Goal: Task Accomplishment & Management: Use online tool/utility

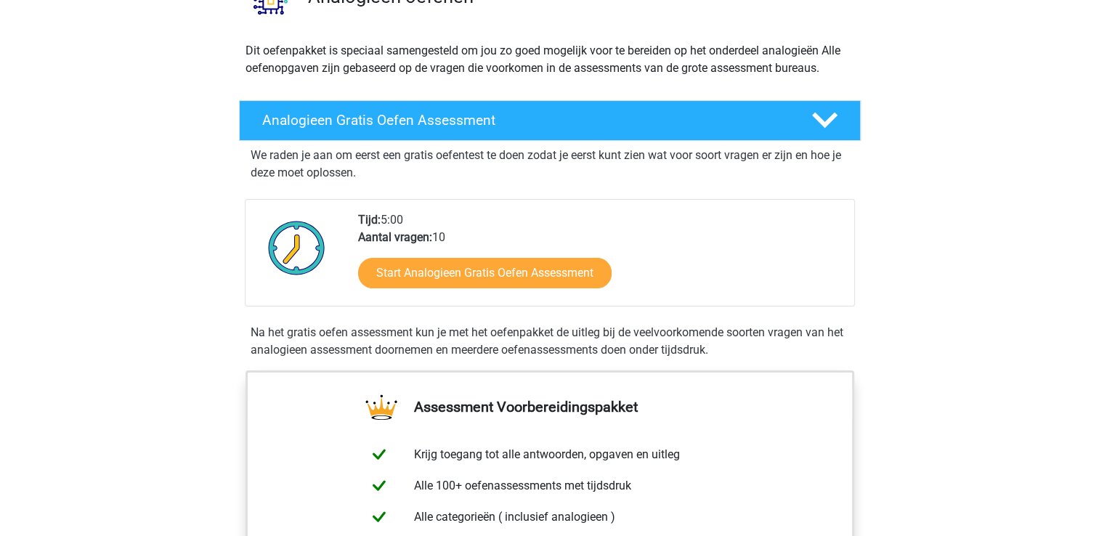
scroll to position [180, 0]
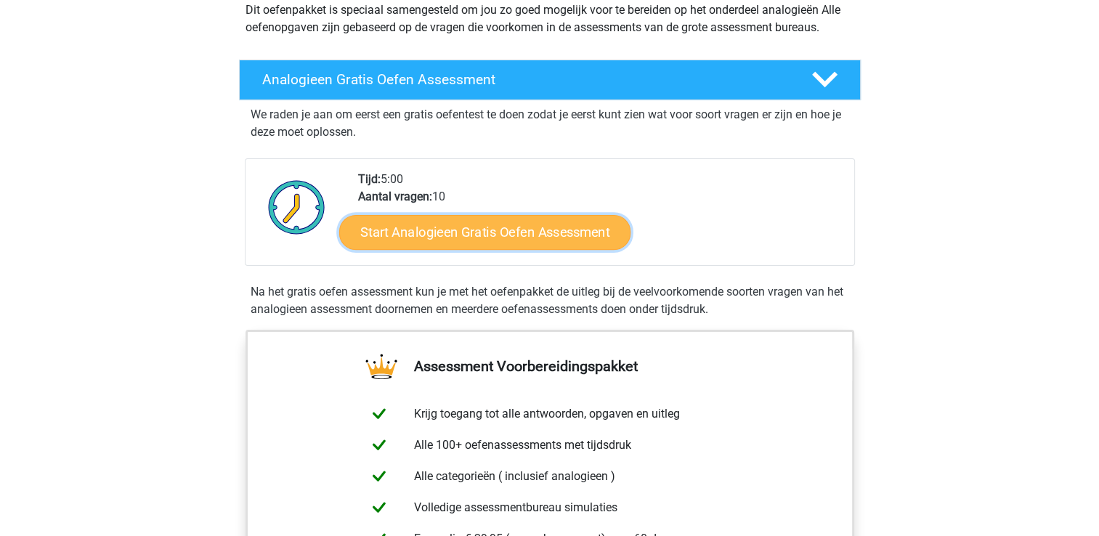
click at [530, 240] on link "Start Analogieen Gratis Oefen Assessment" at bounding box center [484, 231] width 291 height 35
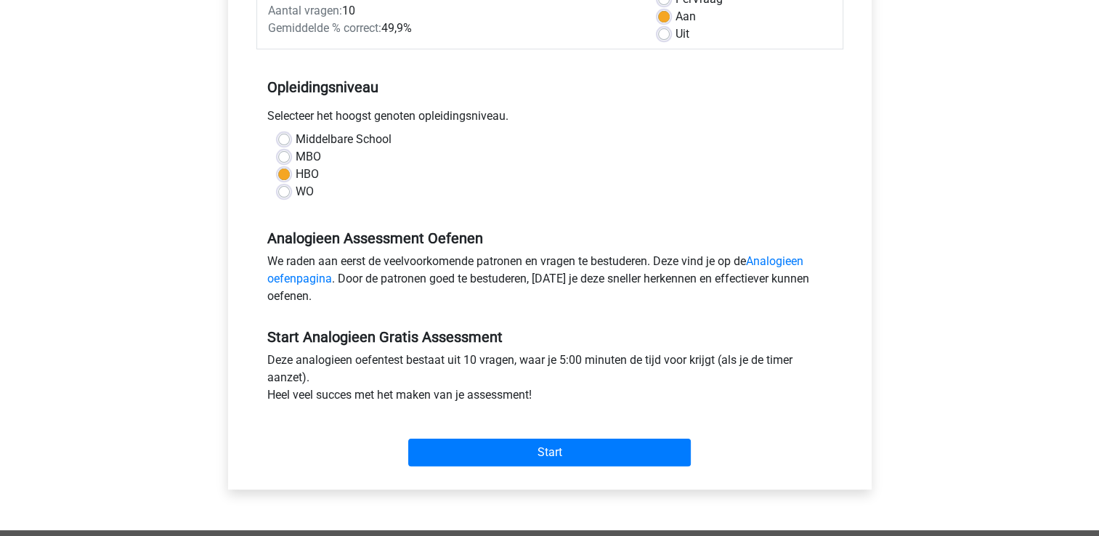
scroll to position [238, 0]
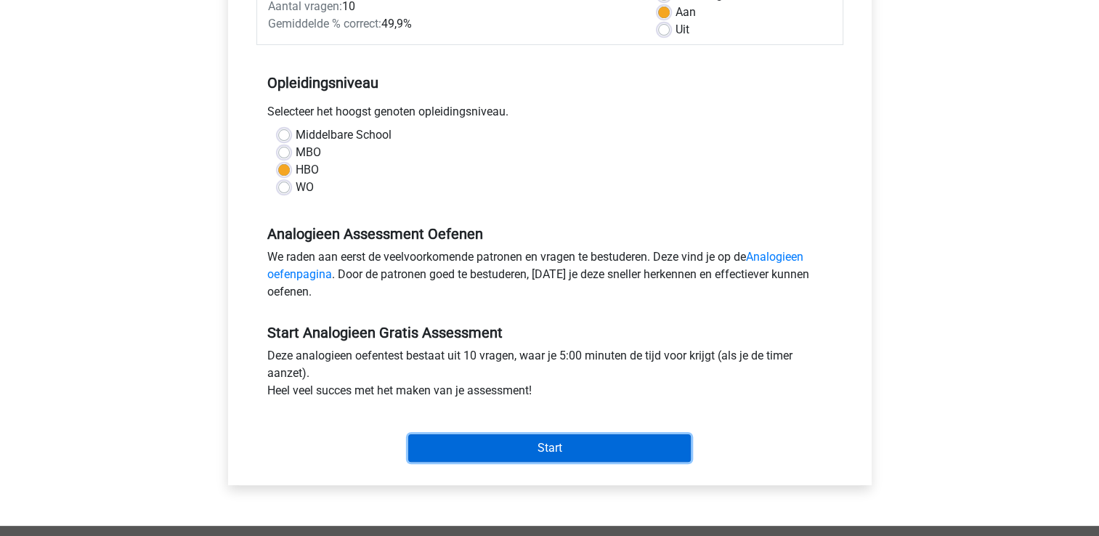
click at [540, 455] on input "Start" at bounding box center [549, 448] width 283 height 28
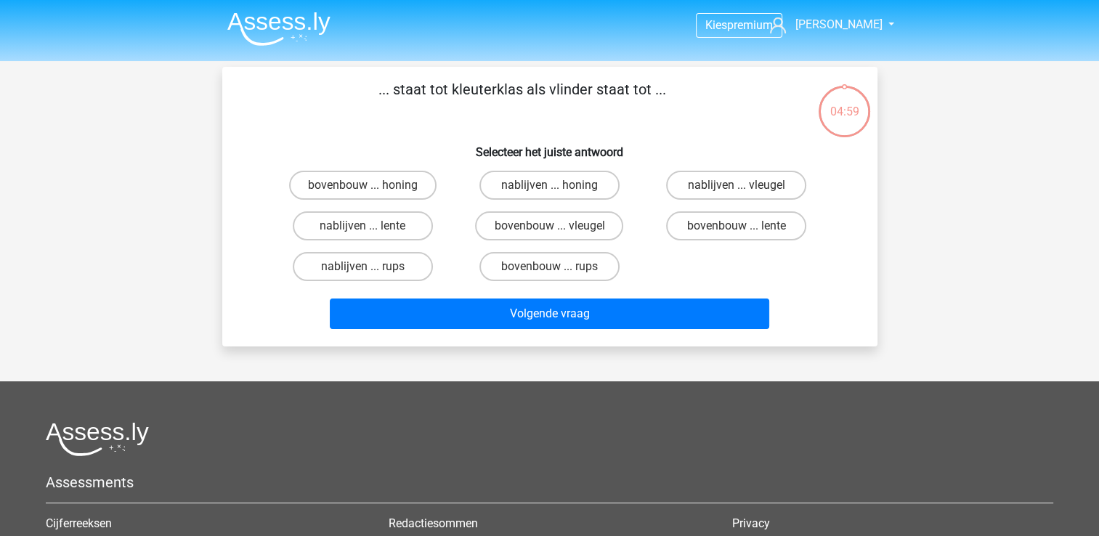
click at [477, 474] on h5 "Assessments" at bounding box center [550, 482] width 1008 height 17
